Goal: Navigation & Orientation: Understand site structure

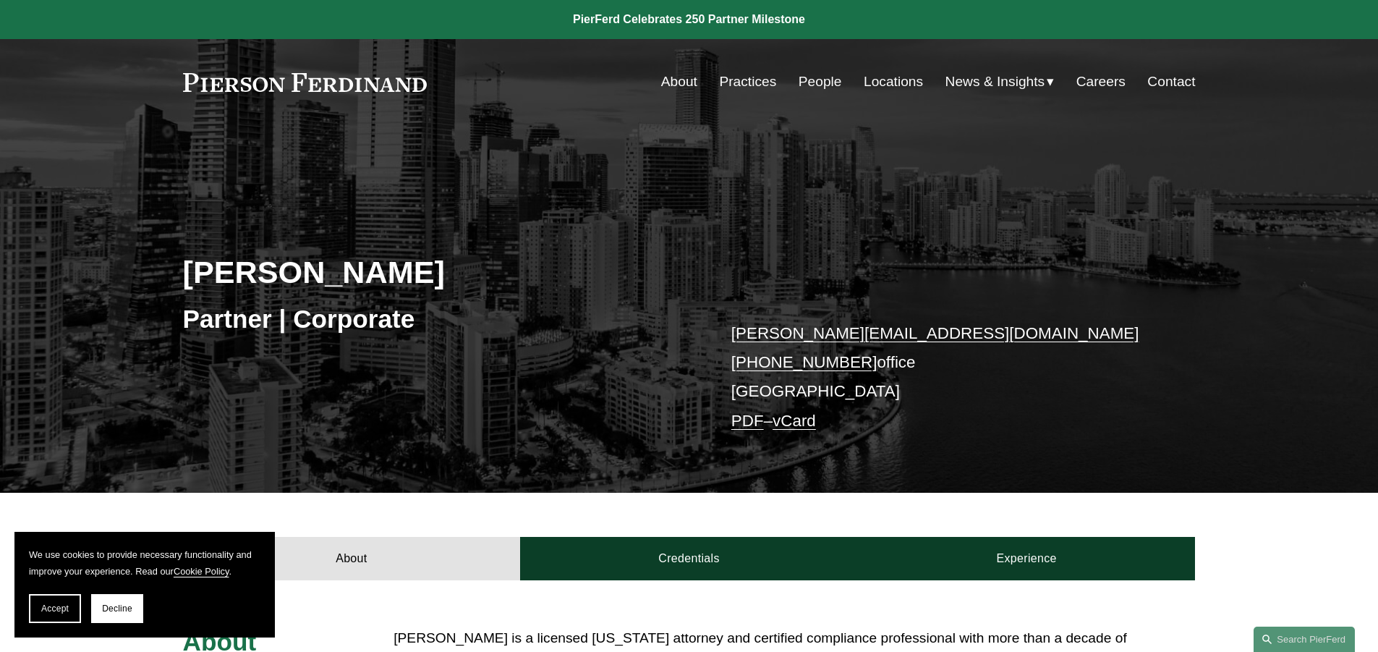
click at [338, 327] on h3 "Partner | Corporate" at bounding box center [436, 319] width 506 height 32
click at [680, 77] on link "About" at bounding box center [679, 81] width 36 height 27
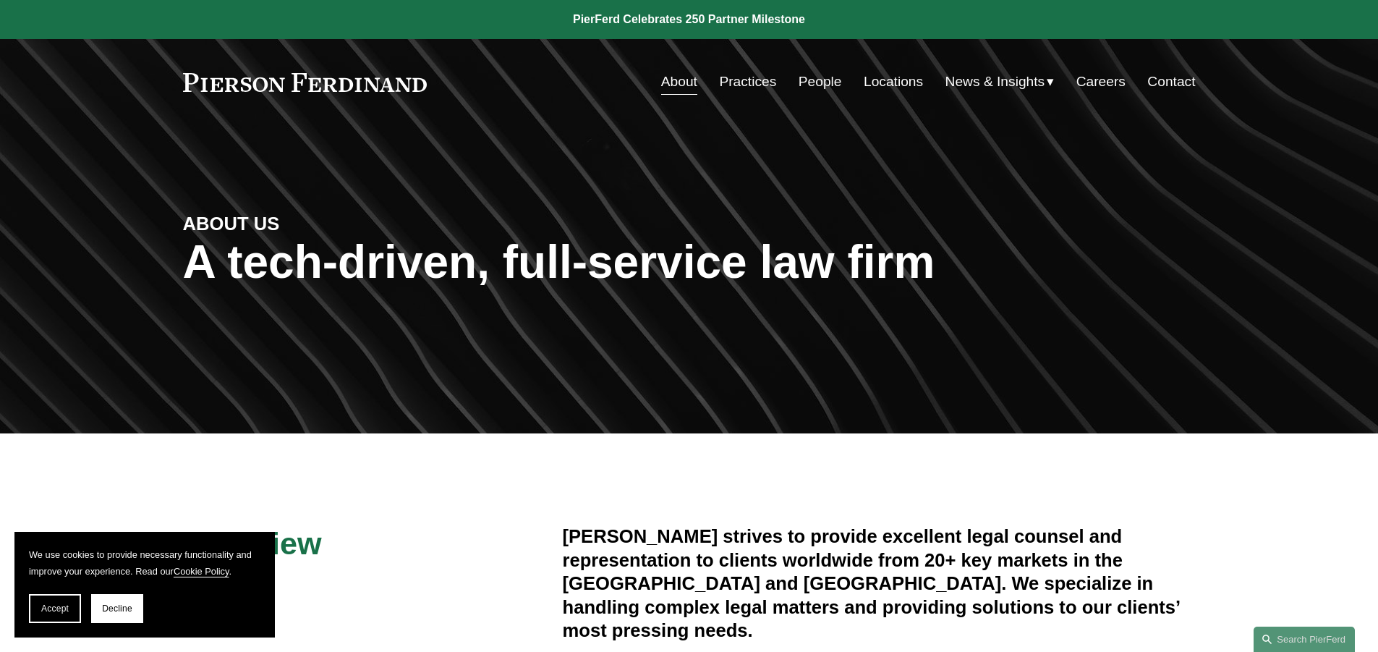
click at [1164, 80] on link "Contact" at bounding box center [1171, 81] width 48 height 27
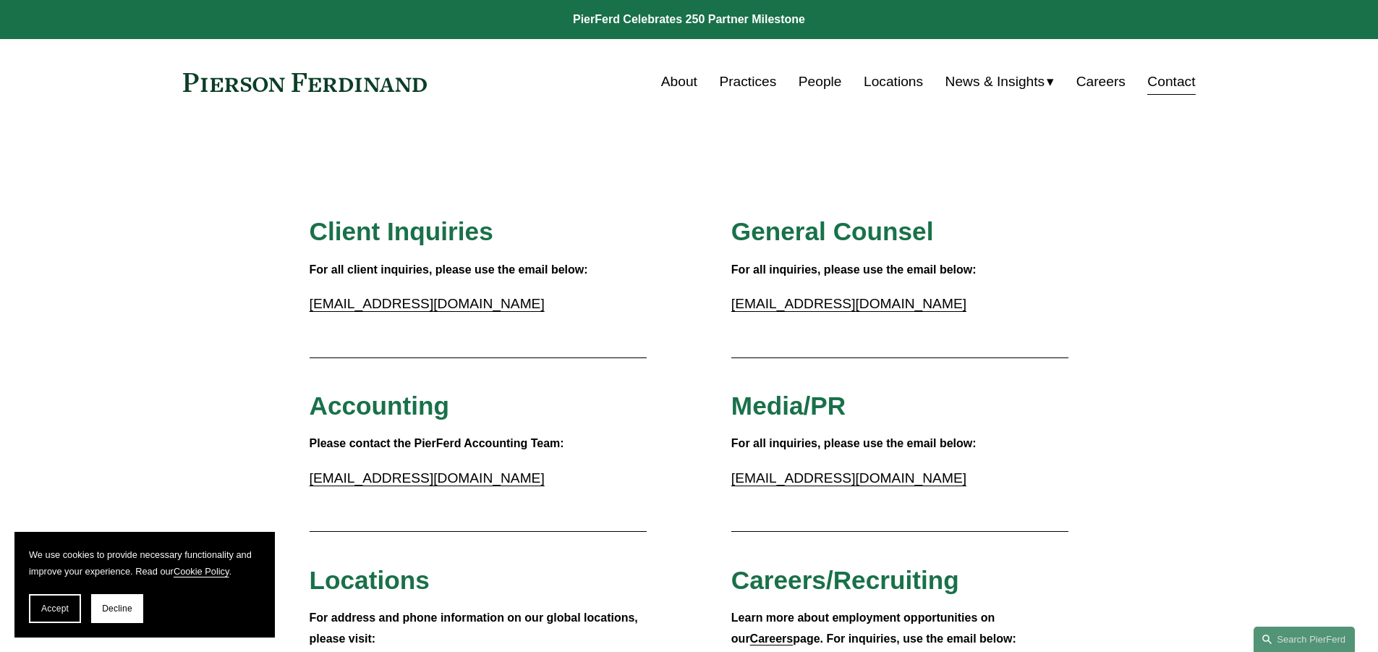
click at [1091, 88] on link "Careers" at bounding box center [1100, 81] width 49 height 27
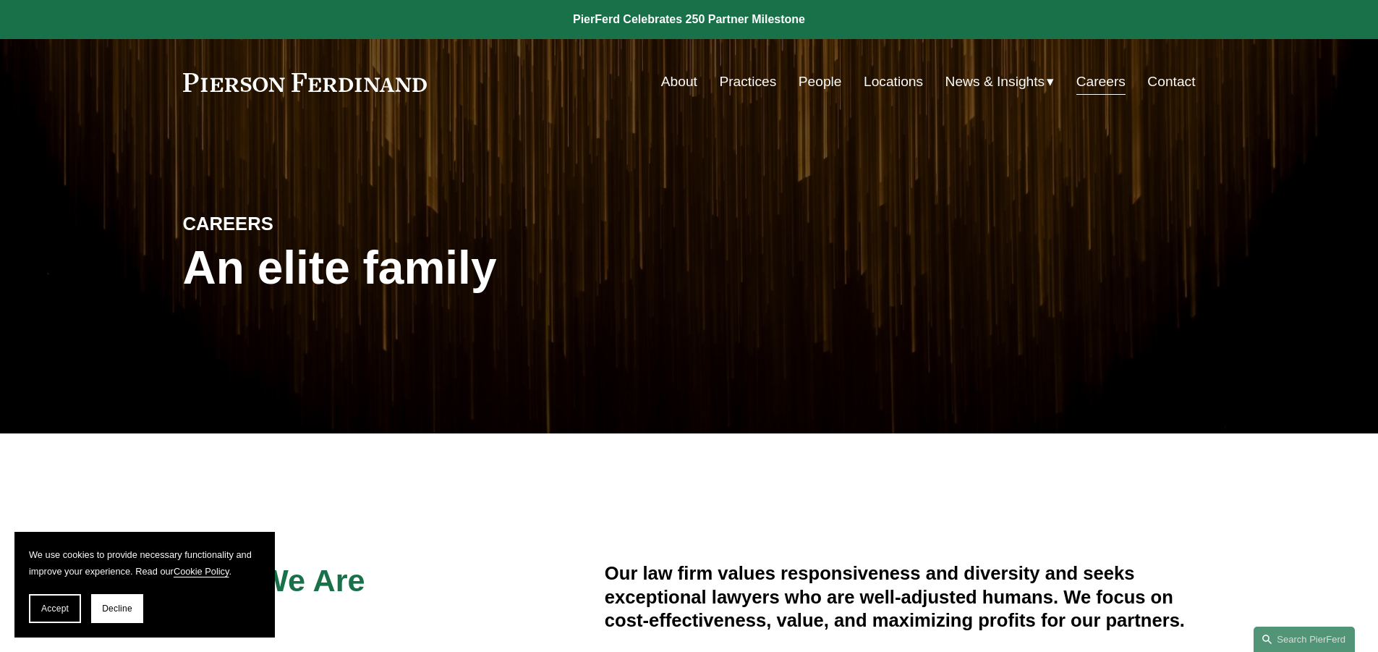
click at [984, 82] on span "News & Insights" at bounding box center [995, 81] width 100 height 25
click at [898, 85] on link "Locations" at bounding box center [892, 81] width 59 height 27
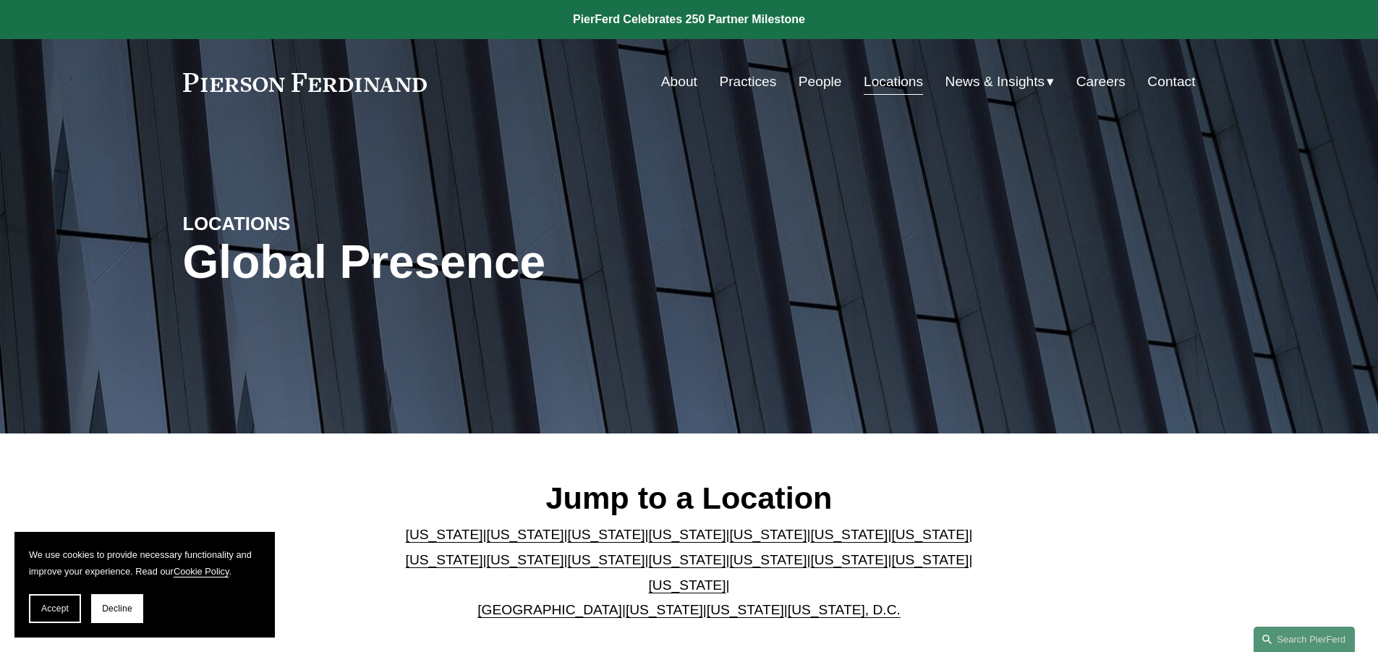
click at [798, 77] on link "People" at bounding box center [819, 81] width 43 height 27
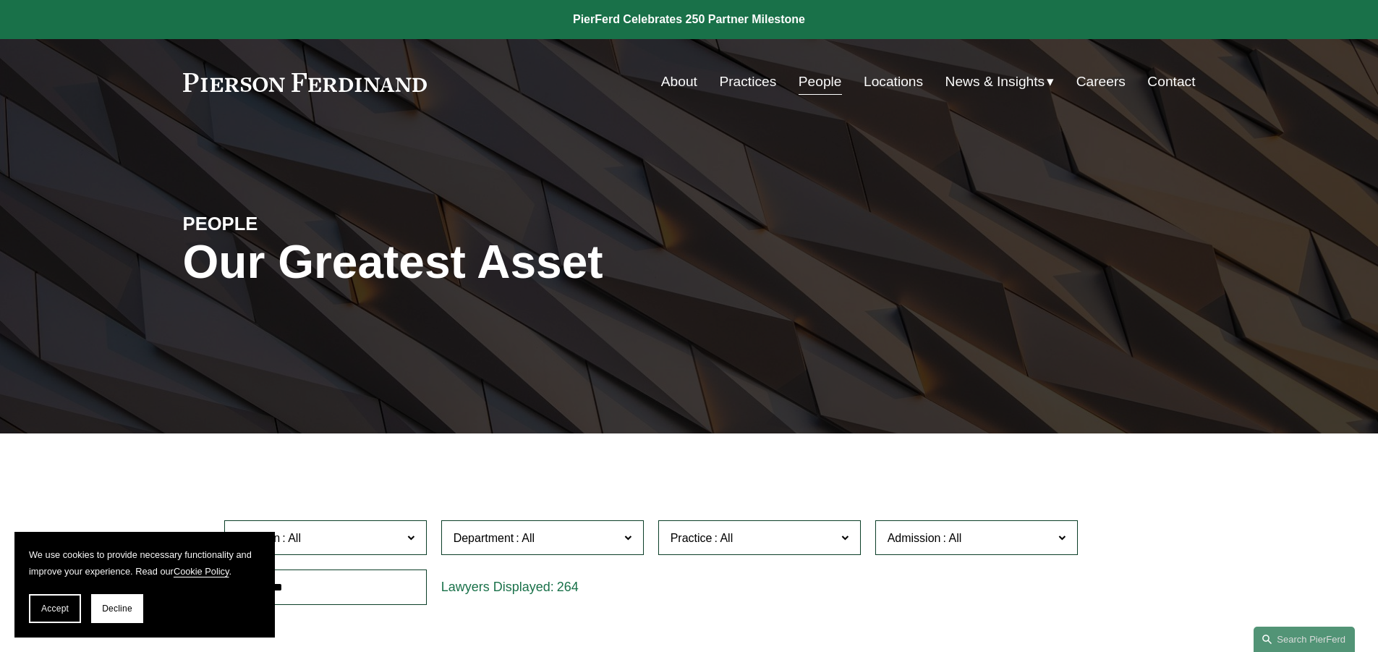
click at [746, 80] on link "Practices" at bounding box center [747, 81] width 57 height 27
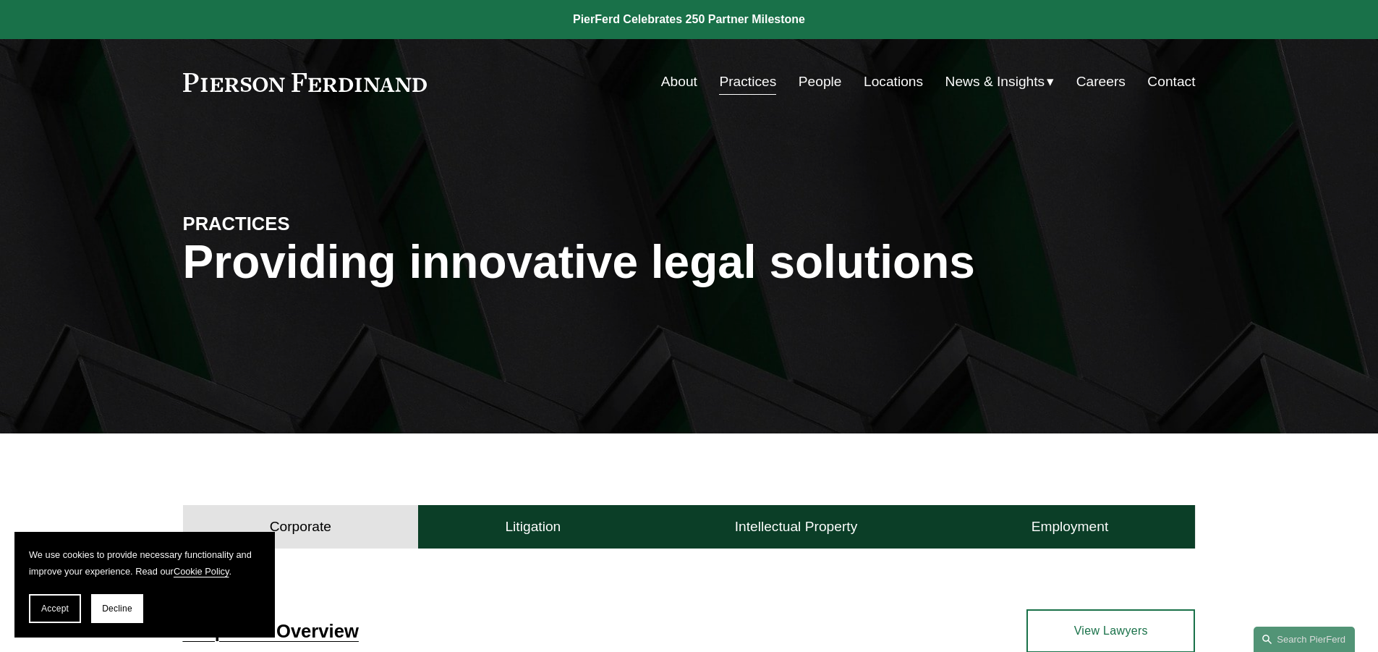
click at [662, 85] on link "About" at bounding box center [679, 81] width 36 height 27
